Goal: Task Accomplishment & Management: Complete application form

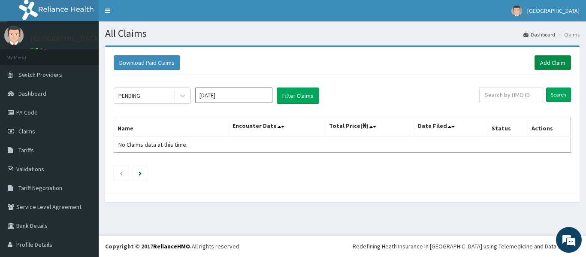
click at [545, 63] on link "Add Claim" at bounding box center [553, 62] width 36 height 15
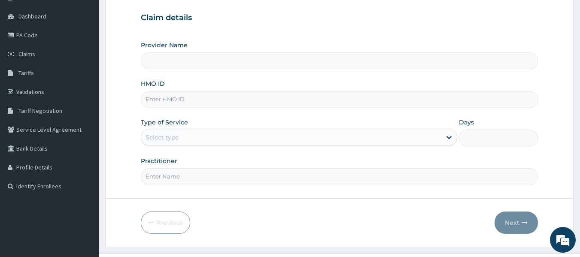
scroll to position [96, 0]
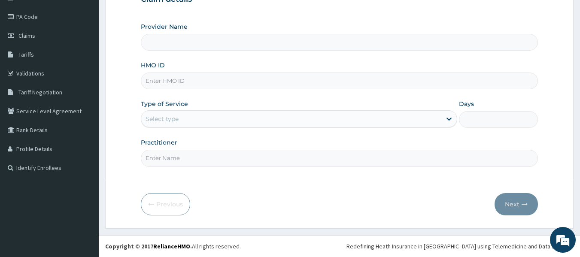
type input "[GEOGRAPHIC_DATA]"
click at [165, 82] on input "HMO ID" at bounding box center [339, 81] width 397 height 17
type input "dil/10003/e"
click at [171, 127] on div "Select type" at bounding box center [299, 118] width 316 height 17
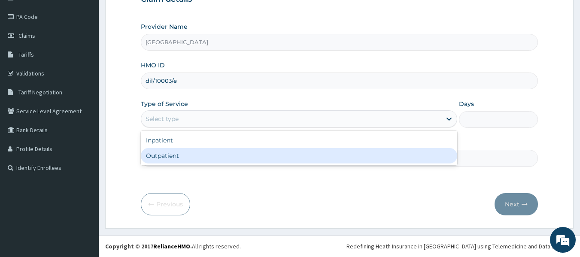
click at [176, 150] on div "Outpatient" at bounding box center [299, 155] width 316 height 15
type input "1"
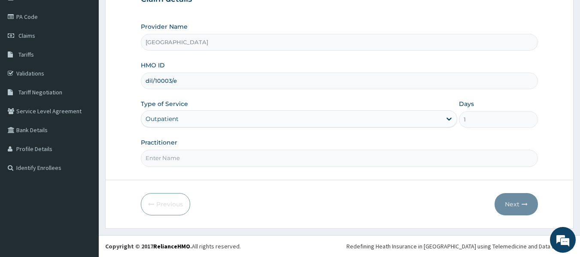
click at [179, 160] on input "Practitioner" at bounding box center [339, 158] width 397 height 17
type input "DR Dike"
click at [502, 206] on button "Next" at bounding box center [515, 204] width 43 height 22
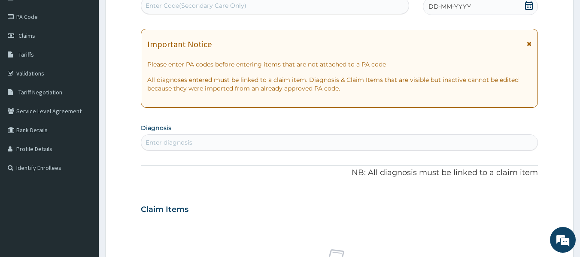
click at [242, 136] on div "Enter diagnosis" at bounding box center [339, 143] width 397 height 14
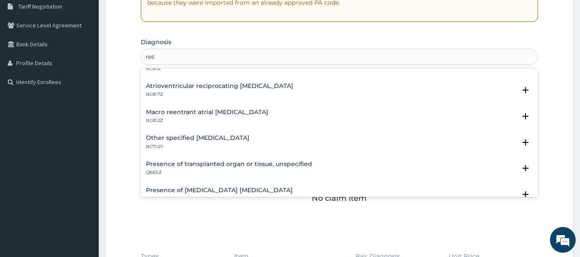
scroll to position [858, 0]
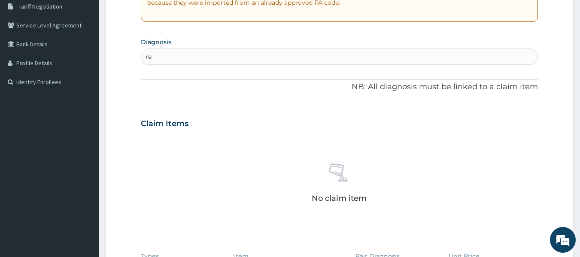
type input "r"
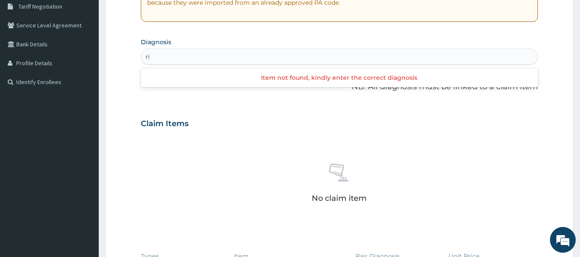
type input "r"
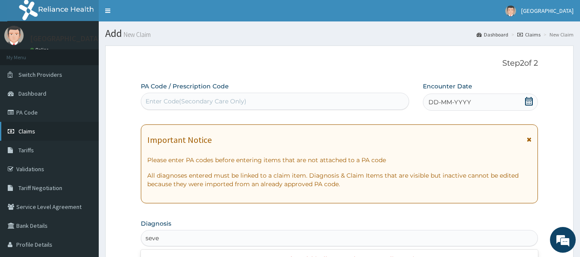
type input "seve"
click at [35, 133] on span "Claims" at bounding box center [26, 131] width 17 height 8
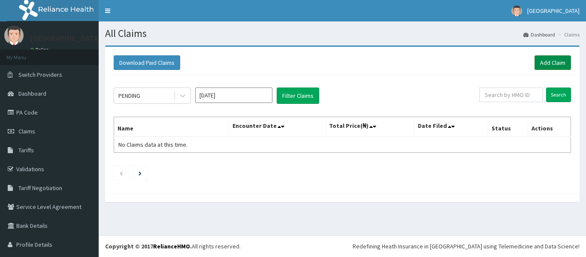
click at [544, 62] on link "Add Claim" at bounding box center [553, 62] width 36 height 15
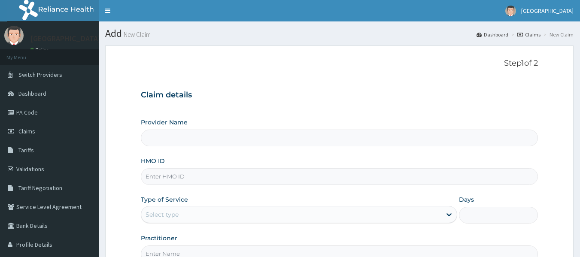
click at [183, 175] on input "HMO ID" at bounding box center [339, 176] width 397 height 17
type input "[GEOGRAPHIC_DATA]"
type input "rmn/10021/b"
click at [336, 218] on div "Select type" at bounding box center [291, 215] width 300 height 14
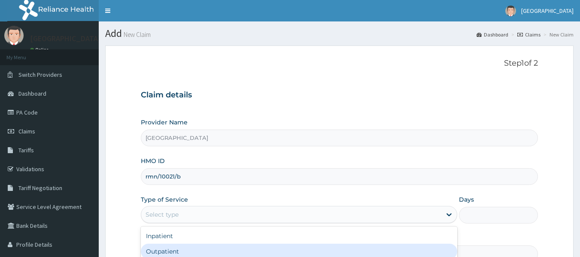
click at [255, 252] on div "Outpatient" at bounding box center [299, 251] width 316 height 15
type input "1"
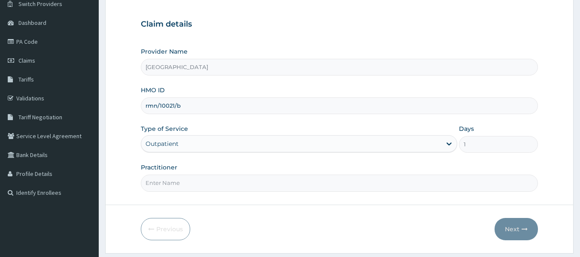
scroll to position [96, 0]
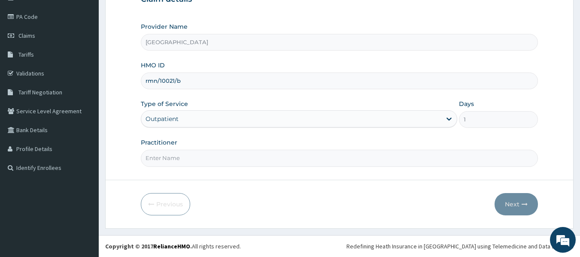
click at [321, 165] on input "Practitioner" at bounding box center [339, 158] width 397 height 17
type input "DR Dike"
click at [514, 200] on button "Next" at bounding box center [515, 204] width 43 height 22
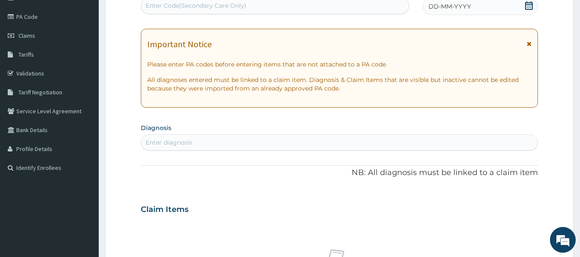
click at [310, 6] on div "Enter Code(Secondary Care Only)" at bounding box center [275, 6] width 268 height 14
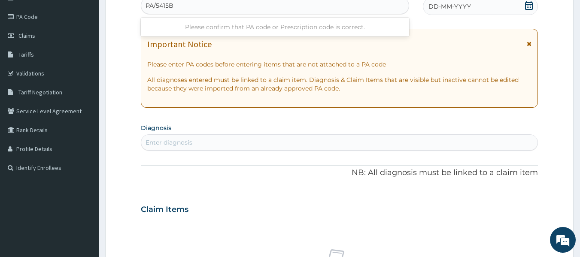
type input "PA/5415B5"
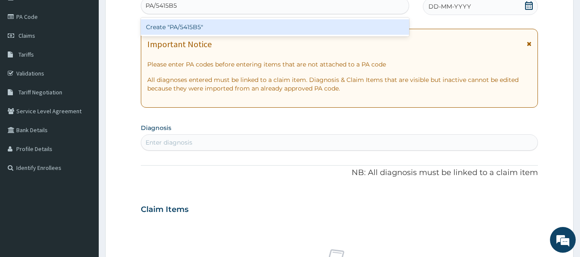
click at [353, 27] on div "Create "PA/5415B5"" at bounding box center [275, 26] width 269 height 15
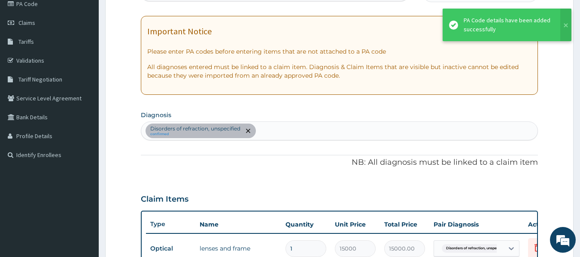
scroll to position [327, 0]
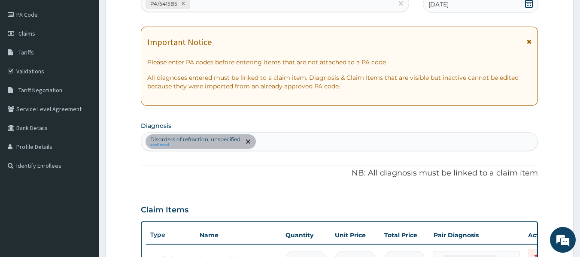
scroll to position [87, 0]
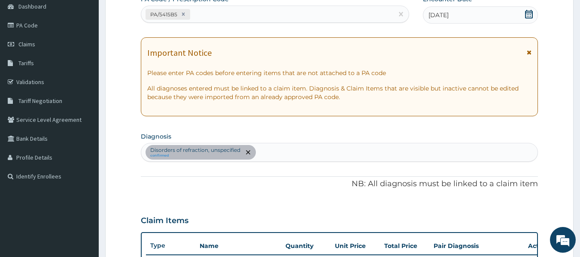
click at [216, 12] on div "PA/5415B5" at bounding box center [267, 14] width 252 height 14
type input "PA/0E662E"
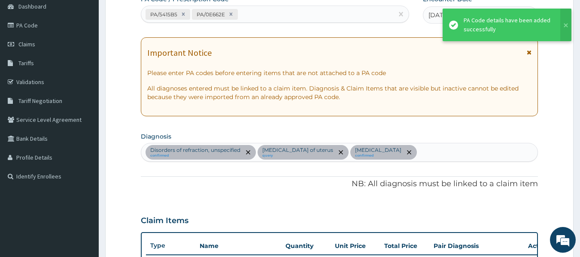
scroll to position [260, 0]
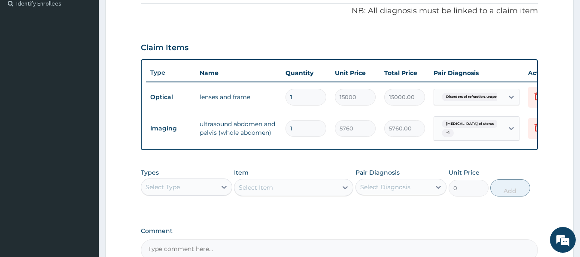
click at [255, 35] on div "Claim Items" at bounding box center [339, 46] width 397 height 22
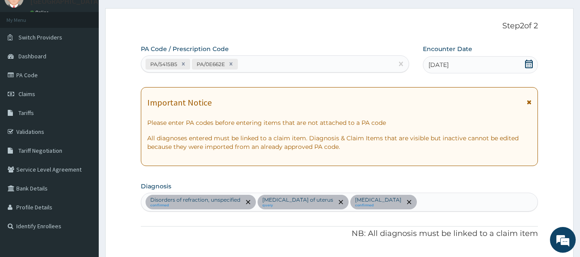
scroll to position [37, 0]
click at [253, 60] on div "PA/5415B5 PA/0E662E" at bounding box center [267, 65] width 252 height 14
type input "PA/F2C65F"
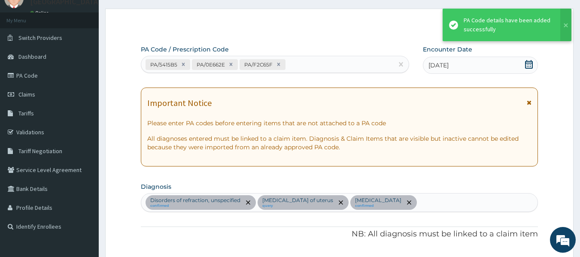
scroll to position [321, 0]
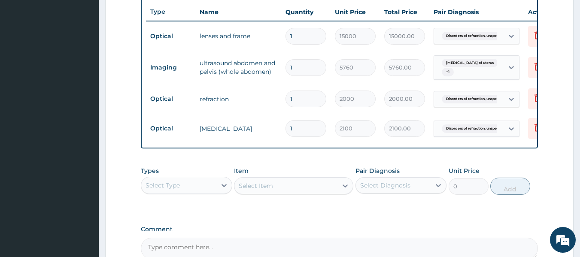
click at [565, 133] on form "Step 2 of 2 PA Code / Prescription Code PA/5415B5 PA/0E662E PA/F2C65F Encounter…" at bounding box center [339, 23] width 468 height 596
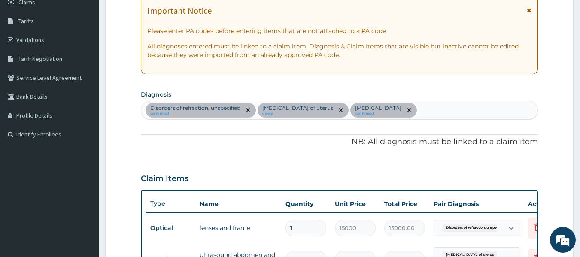
scroll to position [0, 0]
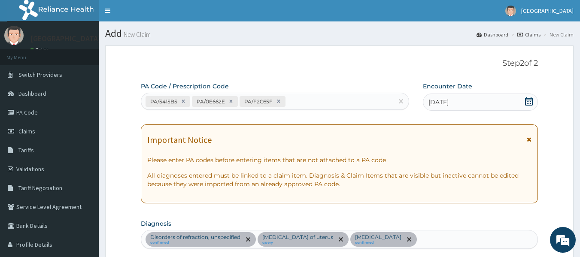
click at [352, 101] on div "PA/5415B5 PA/0E662E PA/F2C65F" at bounding box center [267, 101] width 252 height 14
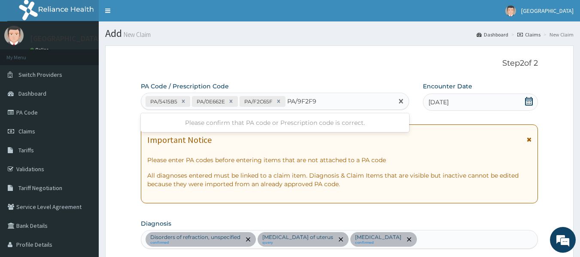
type input "PA/9F2F9D"
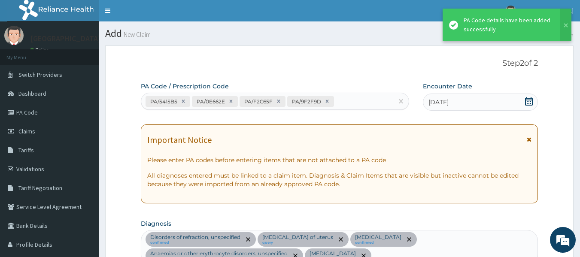
scroll to position [435, 0]
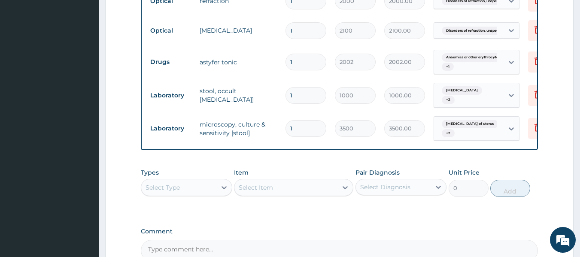
click at [192, 194] on div "Select Type" at bounding box center [178, 188] width 75 height 14
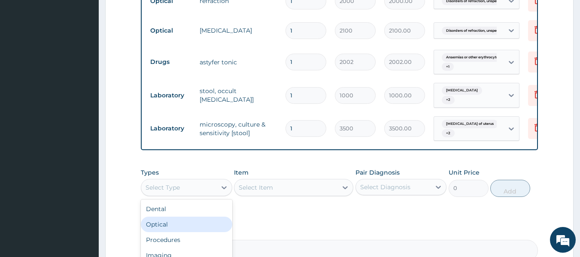
click at [186, 232] on div "Optical" at bounding box center [186, 224] width 91 height 15
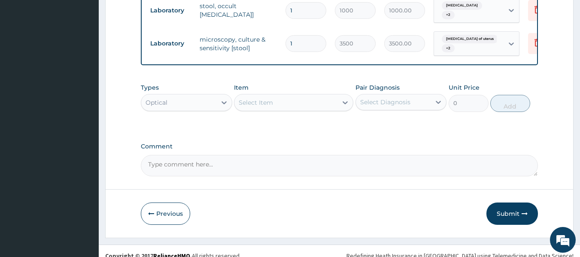
scroll to position [521, 0]
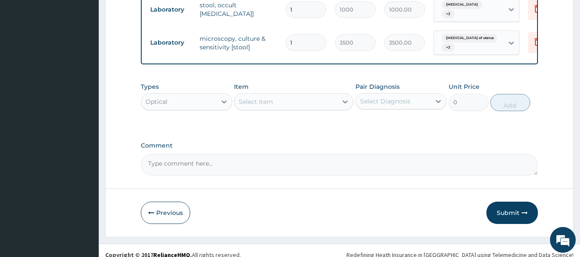
click at [299, 106] on div "Select Item" at bounding box center [285, 102] width 103 height 14
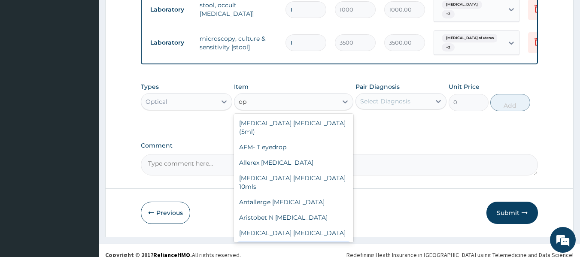
type input "o"
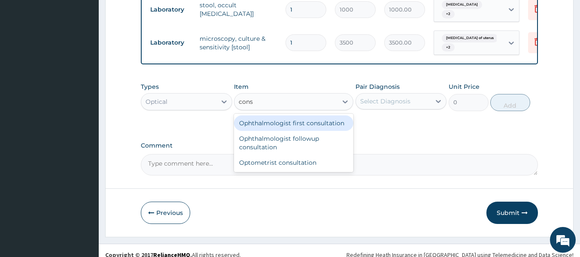
type input "consu"
click at [291, 130] on div "Ophthalmologist first consultation" at bounding box center [293, 122] width 119 height 15
type input "5000"
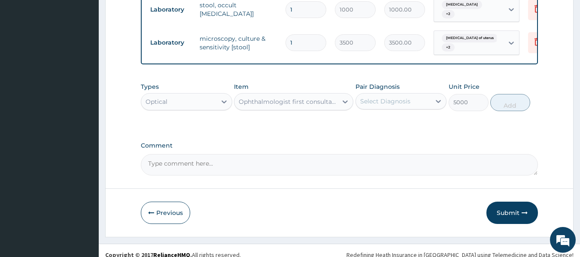
click at [368, 106] on div "Select Diagnosis" at bounding box center [385, 101] width 50 height 9
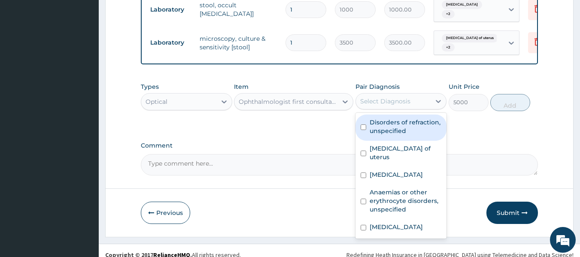
click at [381, 135] on label "Disorders of refraction, unspecified" at bounding box center [405, 126] width 72 height 17
checkbox input "true"
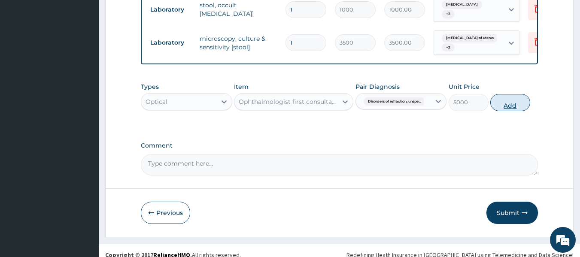
click at [501, 107] on button "Add" at bounding box center [510, 102] width 40 height 17
type input "0"
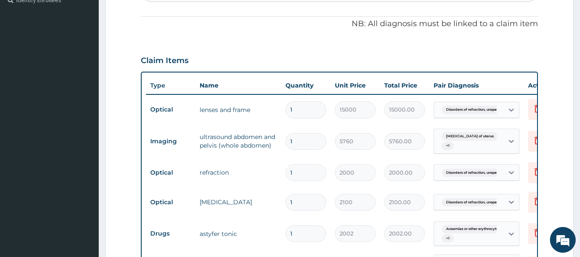
scroll to position [488, 0]
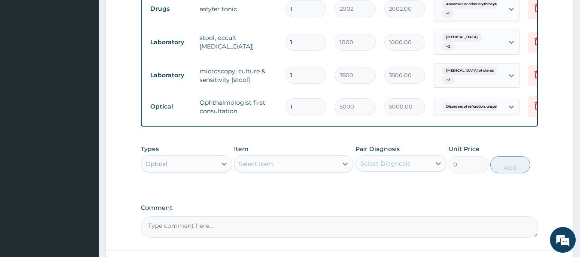
click at [178, 168] on div "Optical" at bounding box center [178, 164] width 75 height 14
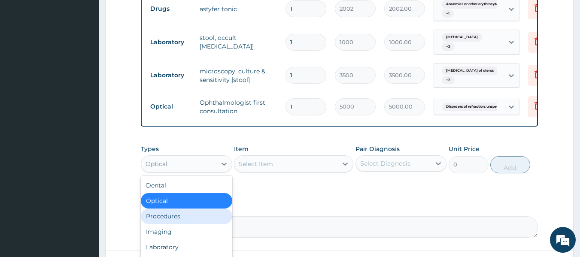
click at [185, 224] on div "Procedures" at bounding box center [186, 216] width 91 height 15
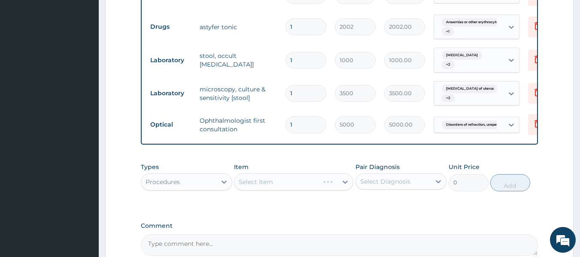
scroll to position [471, 0]
click at [300, 188] on div "Select Item" at bounding box center [285, 181] width 103 height 14
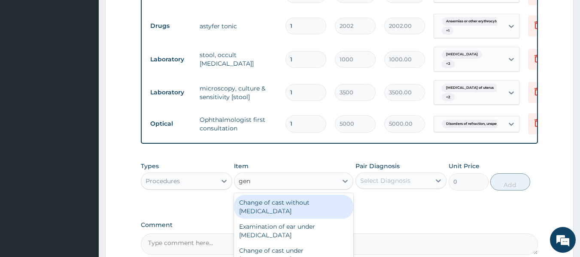
type input "gene"
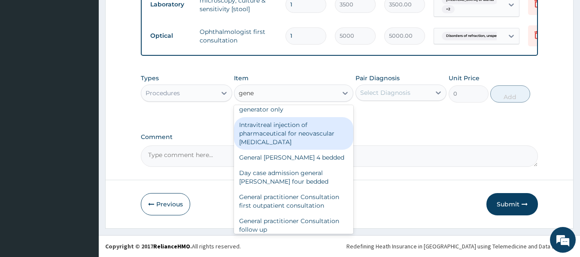
scroll to position [120, 0]
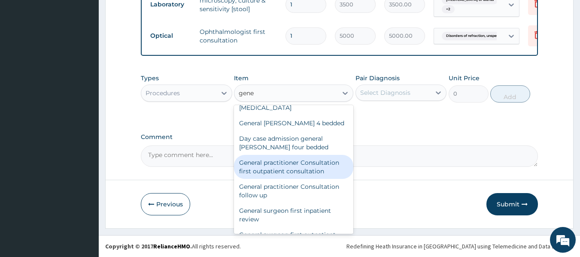
click at [312, 178] on div "General practitioner Consultation first outpatient consultation" at bounding box center [293, 167] width 119 height 24
type input "3000"
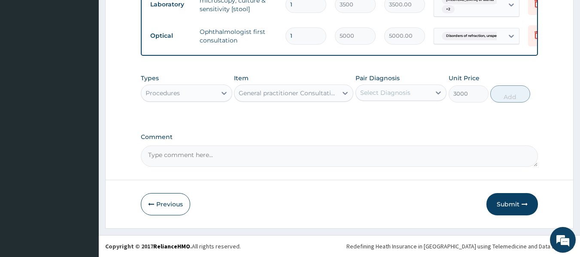
click at [395, 91] on div "Select Diagnosis" at bounding box center [385, 92] width 50 height 9
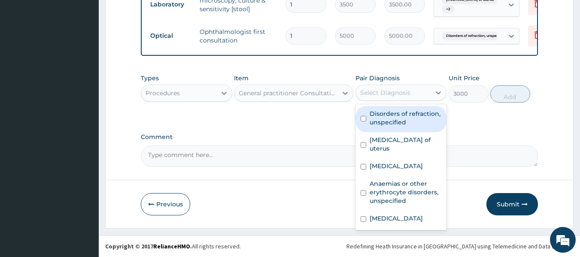
click at [397, 117] on label "Disorders of refraction, unspecified" at bounding box center [405, 117] width 72 height 17
checkbox input "true"
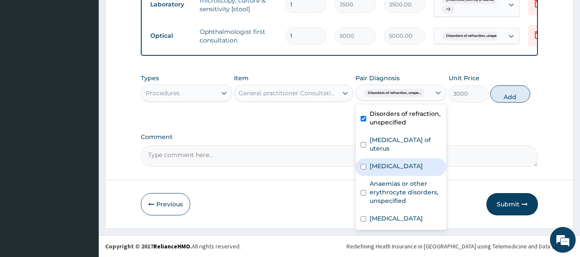
click at [394, 162] on label "Salmonella infection, unspecified" at bounding box center [395, 166] width 53 height 9
checkbox input "true"
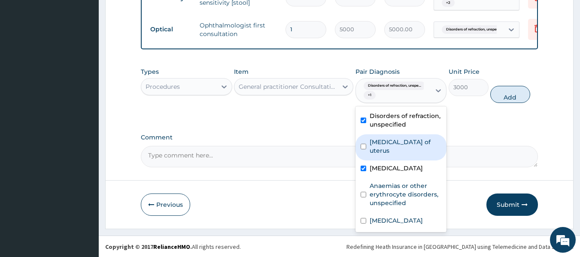
click at [390, 142] on div "Leiomyoma of uterus" at bounding box center [400, 147] width 91 height 26
checkbox input "true"
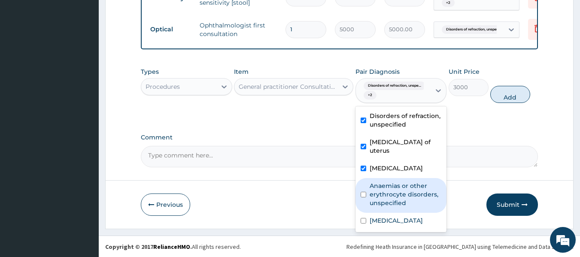
click at [384, 185] on div "Anaemias or other erythrocyte disorders, unspecified" at bounding box center [400, 195] width 91 height 35
checkbox input "true"
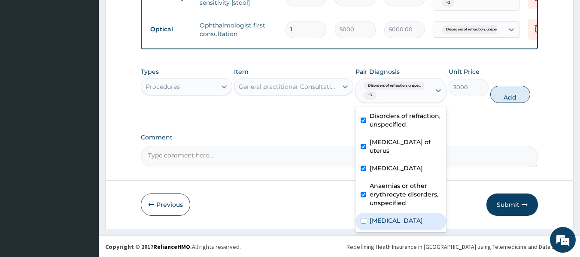
click at [382, 225] on label "[MEDICAL_DATA]" at bounding box center [395, 220] width 53 height 9
checkbox input "true"
click at [513, 100] on button "Add" at bounding box center [510, 94] width 40 height 17
type input "0"
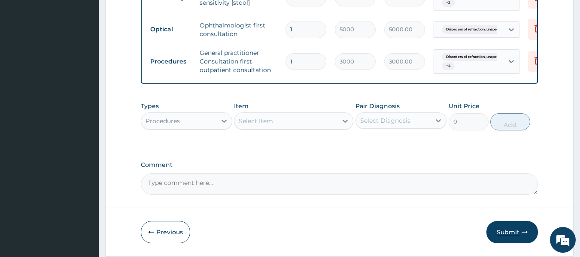
click at [503, 233] on button "Submit" at bounding box center [511, 232] width 51 height 22
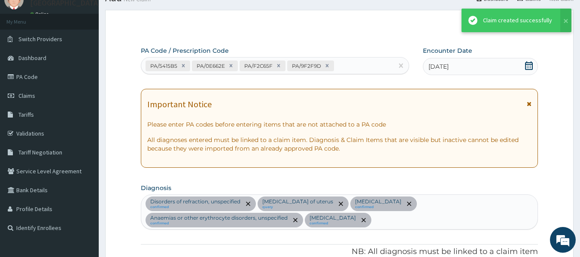
scroll to position [566, 0]
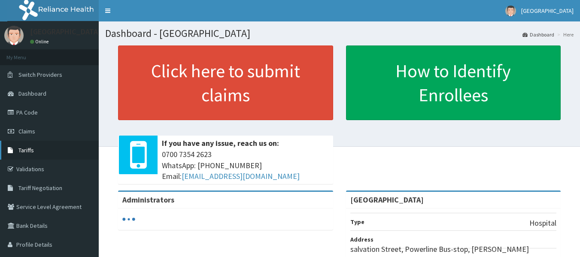
click at [33, 150] on span "Tariffs" at bounding box center [25, 150] width 15 height 8
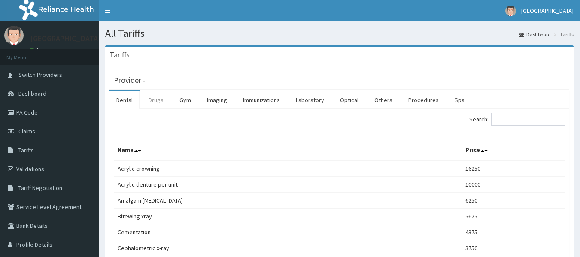
click at [160, 99] on link "Drugs" at bounding box center [156, 100] width 29 height 18
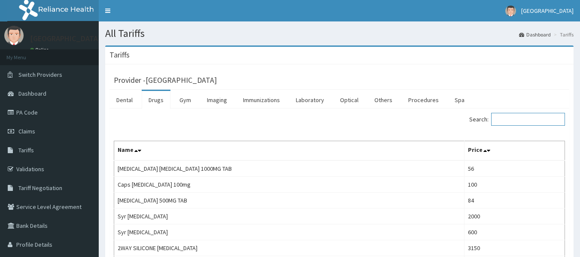
click at [506, 120] on input "Search:" at bounding box center [528, 119] width 74 height 13
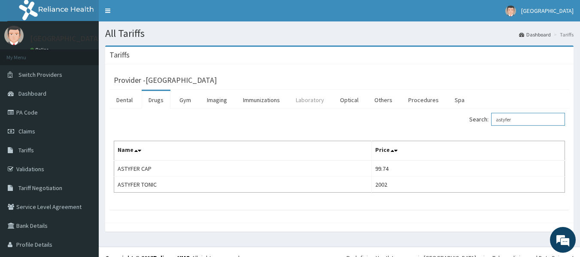
type input "astyfer"
click at [307, 104] on link "Laboratory" at bounding box center [310, 100] width 42 height 18
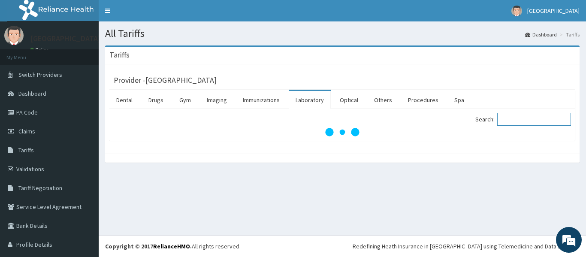
click at [509, 119] on input "Search:" at bounding box center [534, 119] width 74 height 13
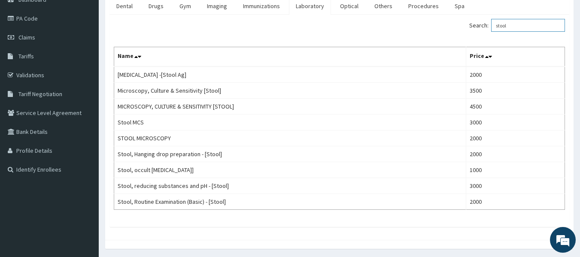
scroll to position [123, 0]
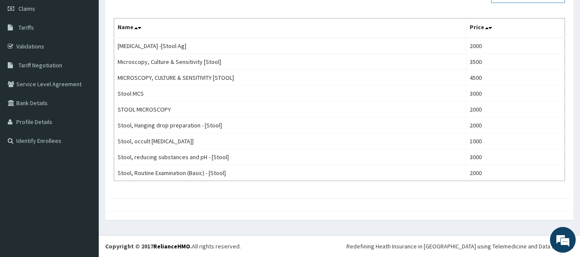
type input "stool"
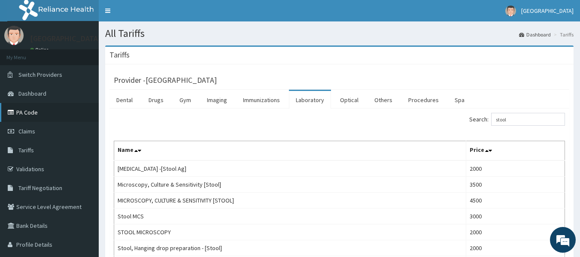
click at [39, 117] on link "PA Code" at bounding box center [49, 112] width 99 height 19
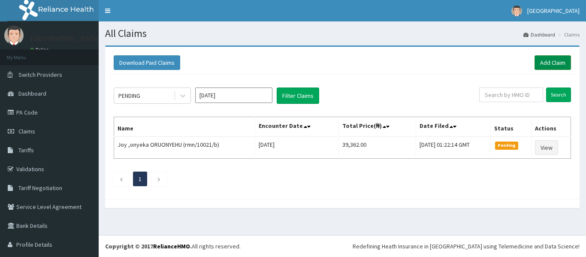
click at [535, 64] on link "Add Claim" at bounding box center [553, 62] width 36 height 15
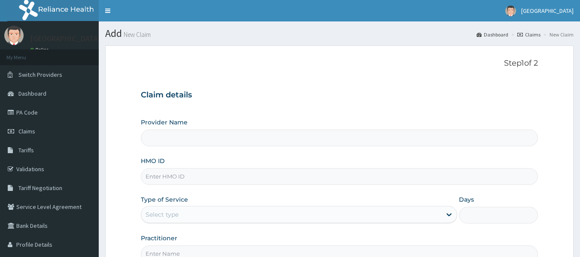
click at [243, 170] on input "HMO ID" at bounding box center [339, 176] width 397 height 17
type input "[GEOGRAPHIC_DATA]"
type input "rss/10006/d"
click at [153, 214] on div "Select type" at bounding box center [161, 214] width 33 height 9
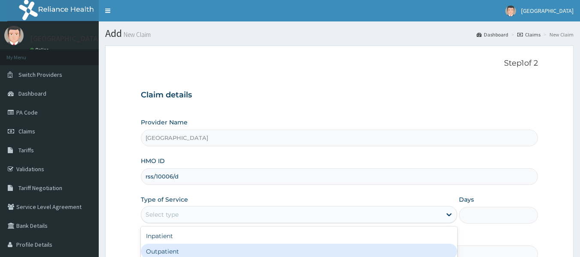
click at [204, 250] on div "Outpatient" at bounding box center [299, 251] width 316 height 15
type input "1"
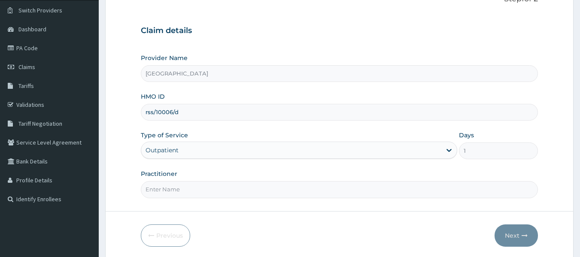
scroll to position [96, 0]
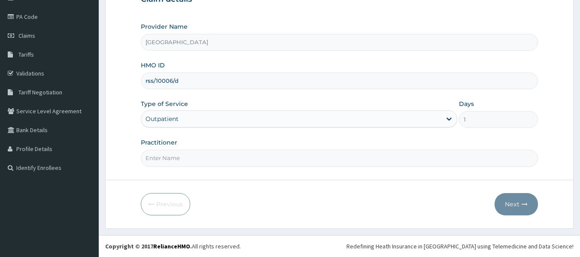
click at [226, 154] on input "Practitioner" at bounding box center [339, 158] width 397 height 17
type input "DR [PERSON_NAME]"
click at [507, 201] on button "Next" at bounding box center [515, 204] width 43 height 22
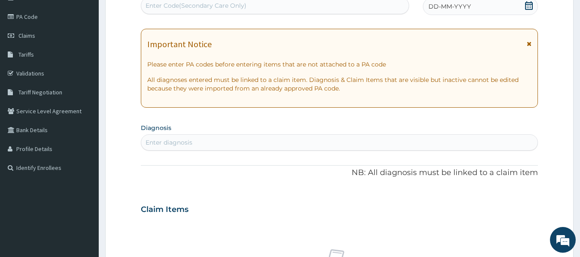
click at [196, 7] on div "Enter Code(Secondary Care Only)" at bounding box center [195, 5] width 101 height 9
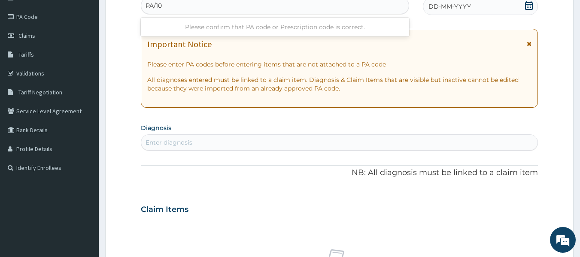
scroll to position [0, 0]
type input "PA/10A3D6"
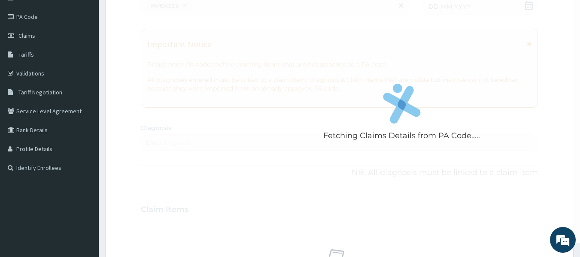
scroll to position [109, 0]
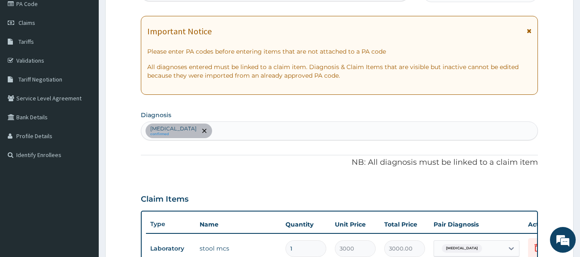
click at [264, 149] on div "PA Code / Prescription Code PA/10A3D6 Encounter Date [DATE] Important Notice Pl…" at bounding box center [339, 176] width 397 height 406
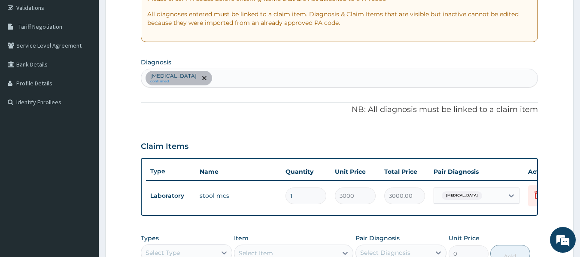
scroll to position [143, 0]
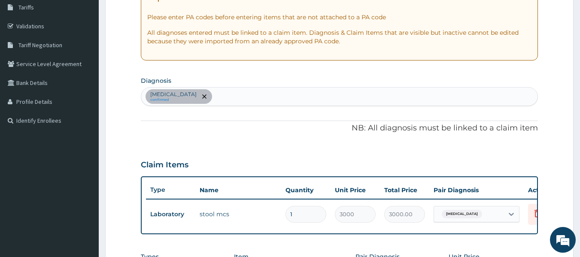
click at [237, 90] on div "[MEDICAL_DATA] confirmed" at bounding box center [339, 97] width 397 height 18
type input "m"
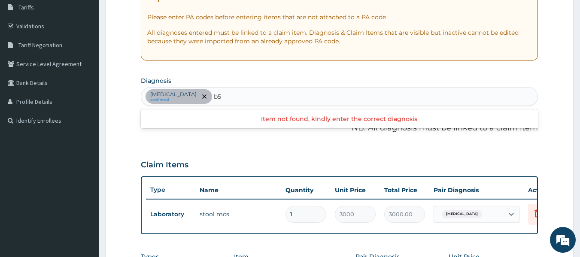
type input "b"
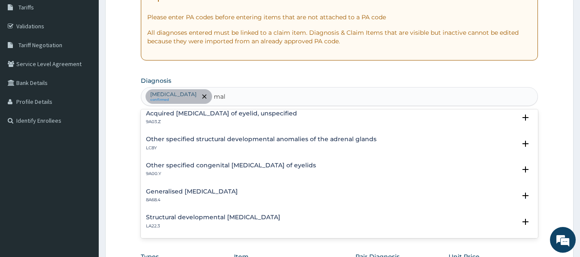
scroll to position [1177, 0]
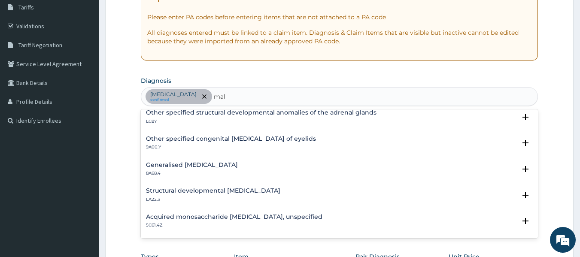
type input "mal"
